Goal: Information Seeking & Learning: Learn about a topic

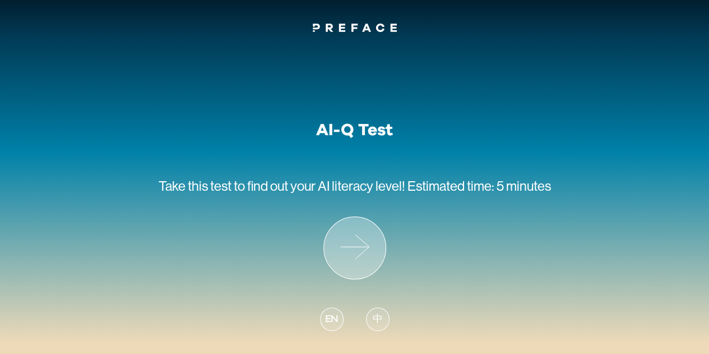
click at [352, 252] on icon at bounding box center [355, 248] width 62 height 62
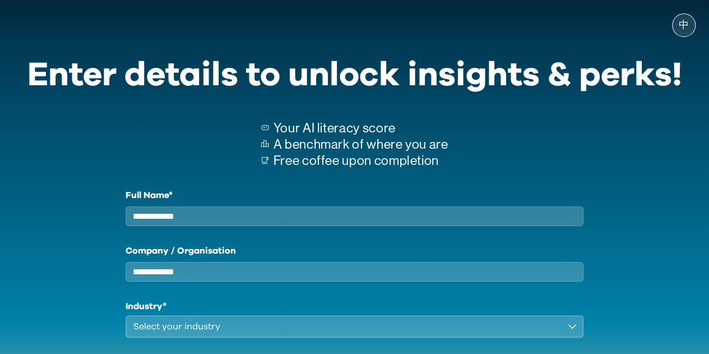
scroll to position [112, 0]
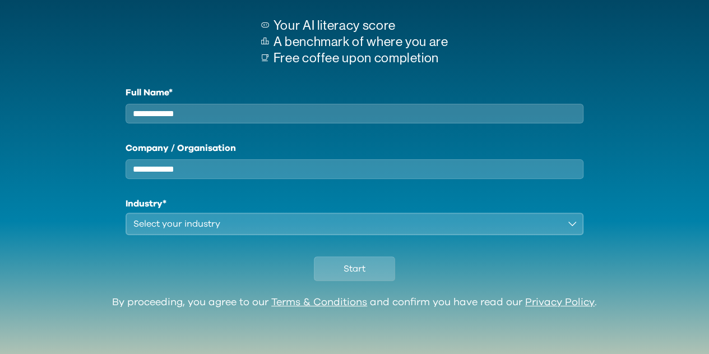
click at [168, 104] on input "Full Name*" at bounding box center [355, 114] width 459 height 20
type input "*"
type input "**********"
click at [160, 220] on div "Select your industry" at bounding box center [346, 223] width 427 height 13
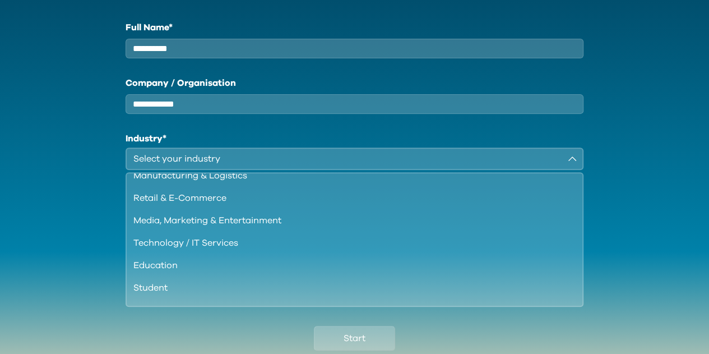
scroll to position [96, 0]
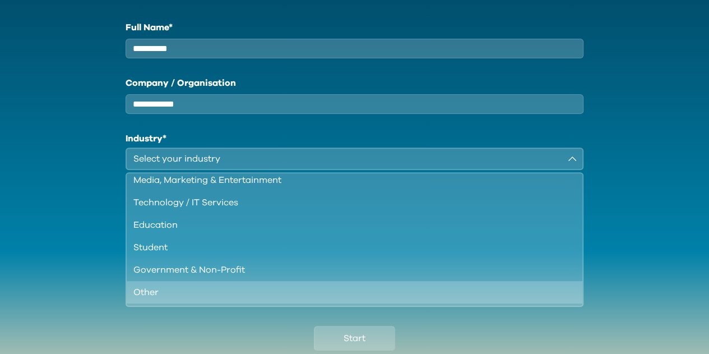
click at [193, 299] on div "Other" at bounding box center [347, 291] width 429 height 13
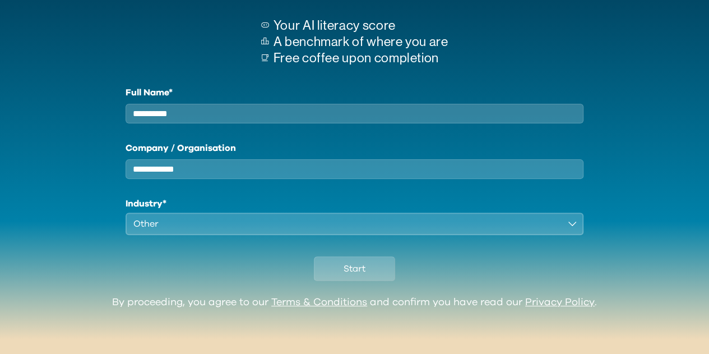
scroll to position [112, 0]
click at [342, 264] on button "Start" at bounding box center [354, 268] width 81 height 25
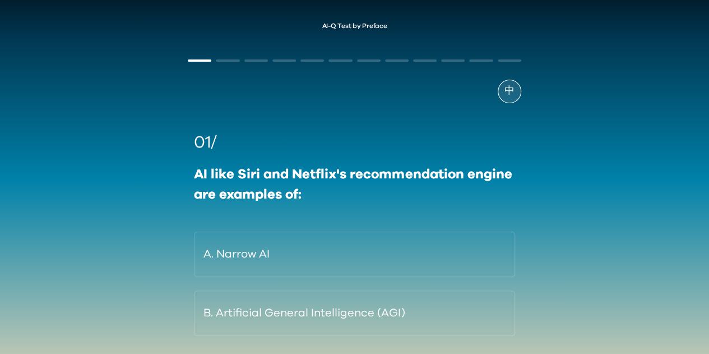
scroll to position [56, 0]
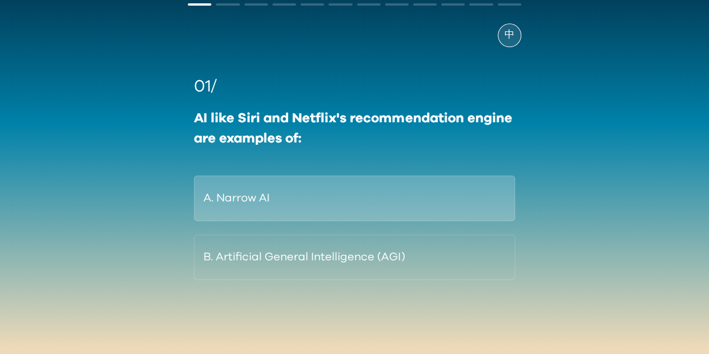
click at [220, 185] on button "A. Narrow AI" at bounding box center [354, 197] width 321 height 45
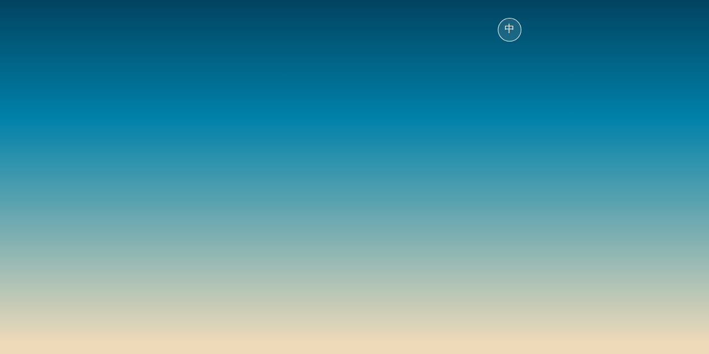
scroll to position [63, 0]
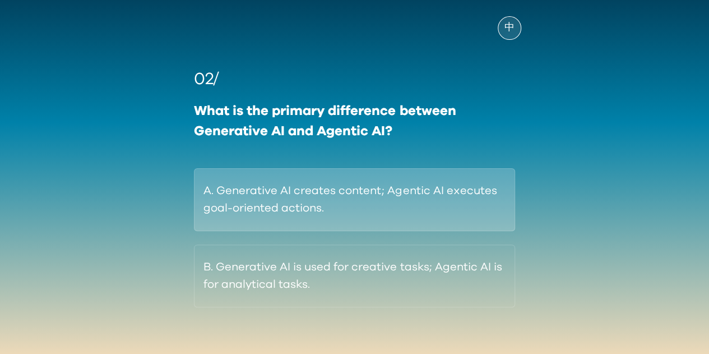
click at [248, 192] on button "A. Generative AI creates content; Agentic AI executes goal-oriented actions." at bounding box center [354, 199] width 321 height 63
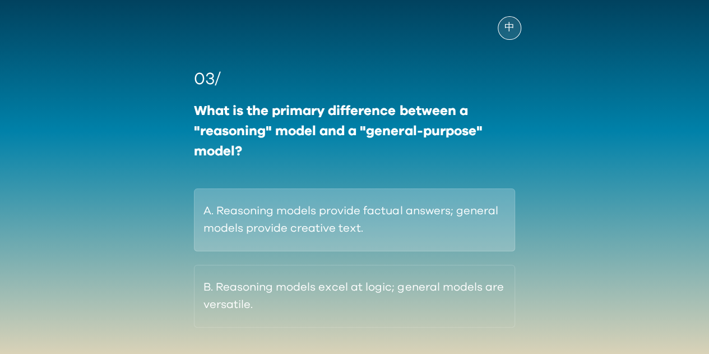
click at [285, 210] on button "A. Reasoning models provide factual answers; general models provide creative te…" at bounding box center [354, 219] width 321 height 63
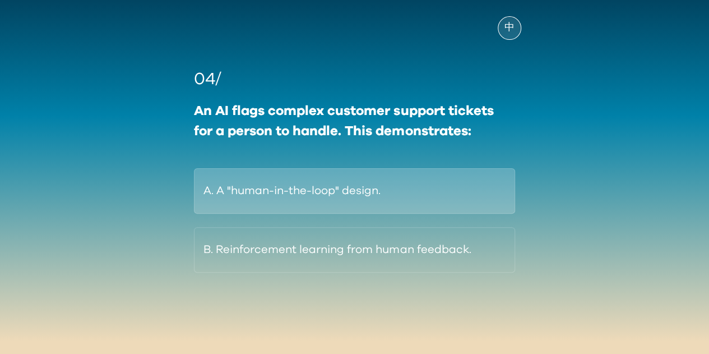
click at [280, 176] on button "A. A "human-in-the-loop" design." at bounding box center [354, 190] width 321 height 45
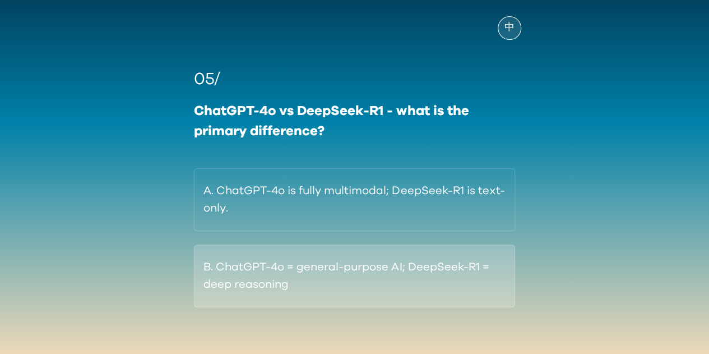
click at [250, 275] on button "B. ChatGPT-4o = general-purpose AI; DeepSeek-R1 = deep reasoning" at bounding box center [354, 275] width 321 height 63
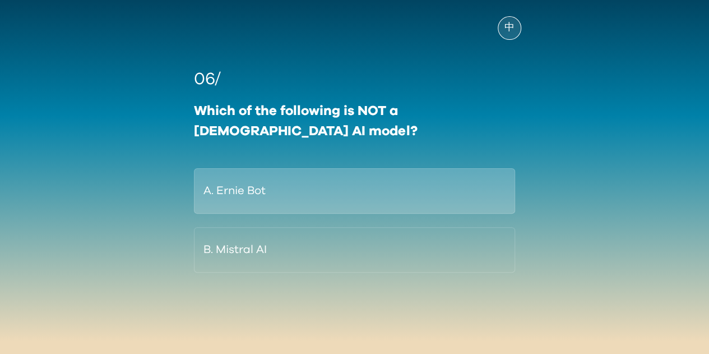
click at [272, 193] on button "A. Ernie Bot" at bounding box center [354, 190] width 321 height 45
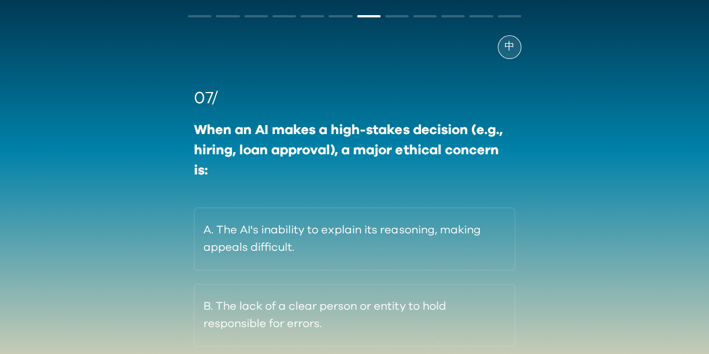
scroll to position [100, 0]
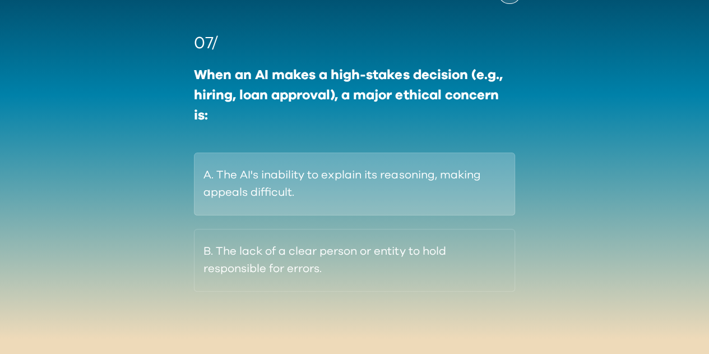
click at [263, 167] on button "A. The AI's inability to explain its reasoning, making appeals difficult." at bounding box center [354, 183] width 321 height 63
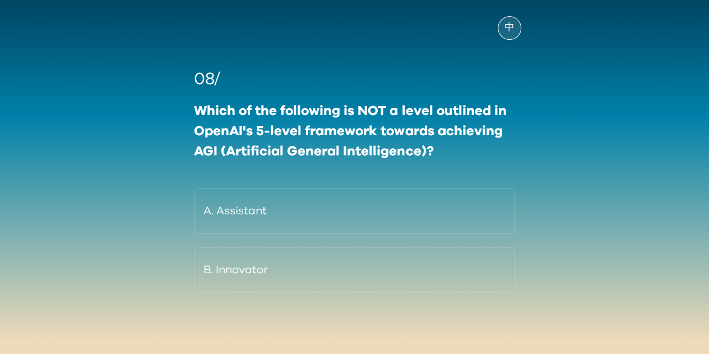
scroll to position [65, 0]
